Goal: Navigation & Orientation: Go to known website

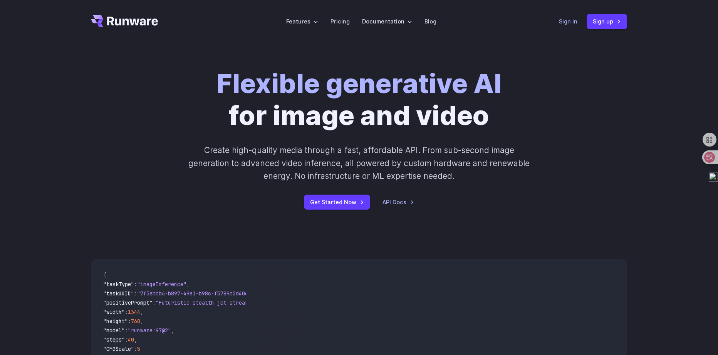
drag, startPoint x: 571, startPoint y: 22, endPoint x: 564, endPoint y: 25, distance: 7.4
click at [571, 22] on link "Sign in" at bounding box center [568, 21] width 18 height 9
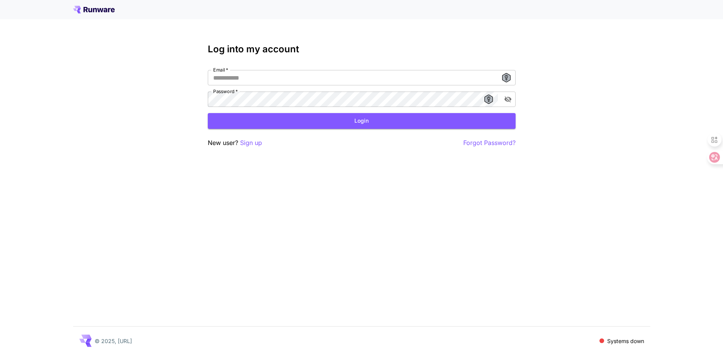
click at [94, 10] on icon at bounding box center [95, 10] width 4 height 4
